Goal: Browse casually

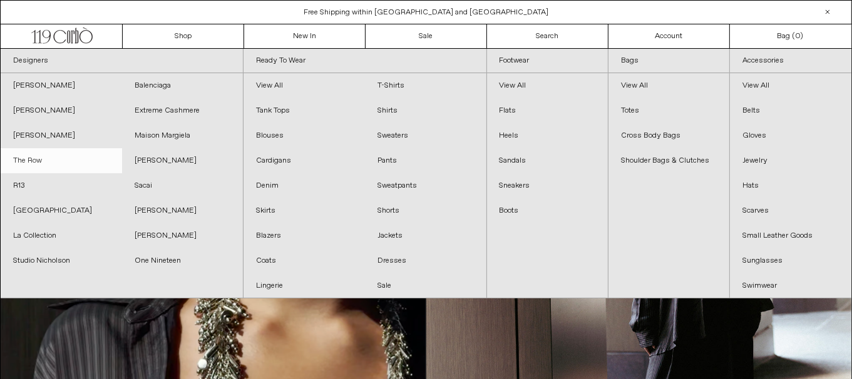
click at [50, 160] on link "The Row" at bounding box center [61, 160] width 121 height 25
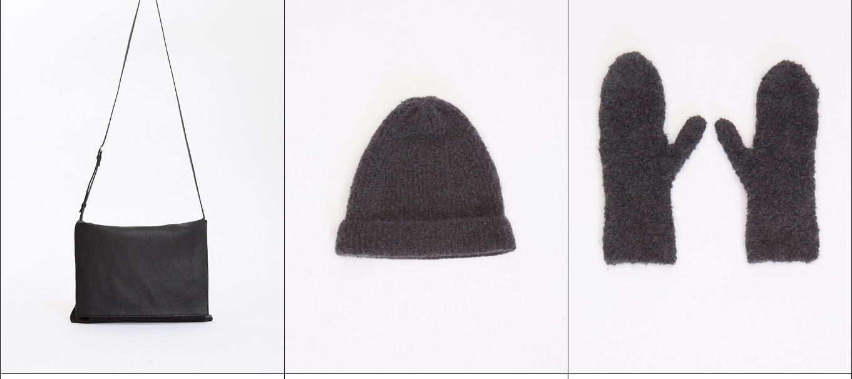
scroll to position [13, 0]
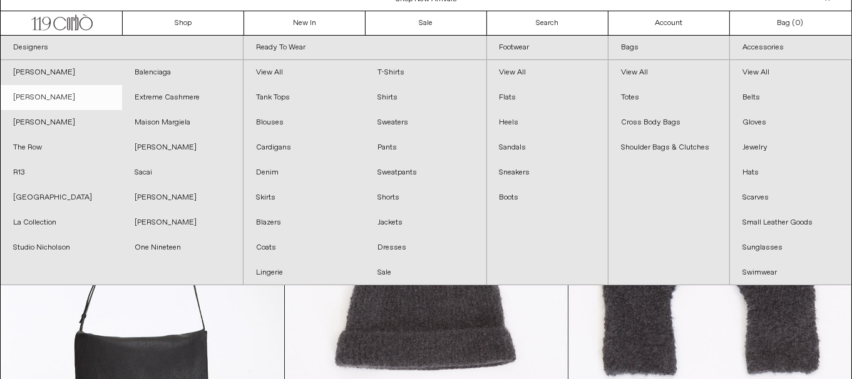
click at [83, 92] on link "[PERSON_NAME]" at bounding box center [61, 97] width 121 height 25
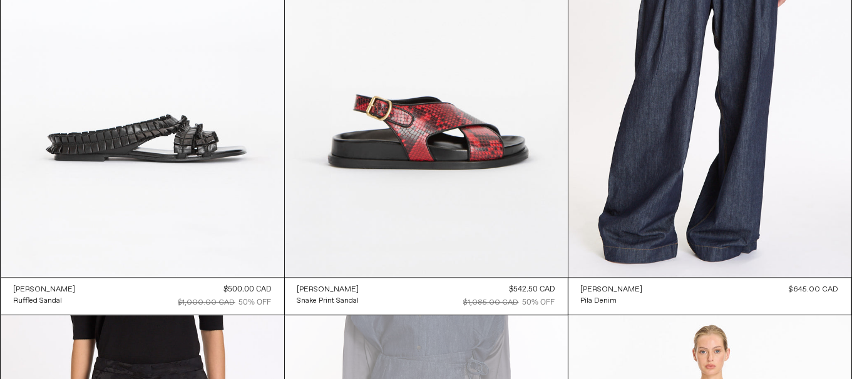
scroll to position [3319, 0]
